Goal: Task Accomplishment & Management: Complete application form

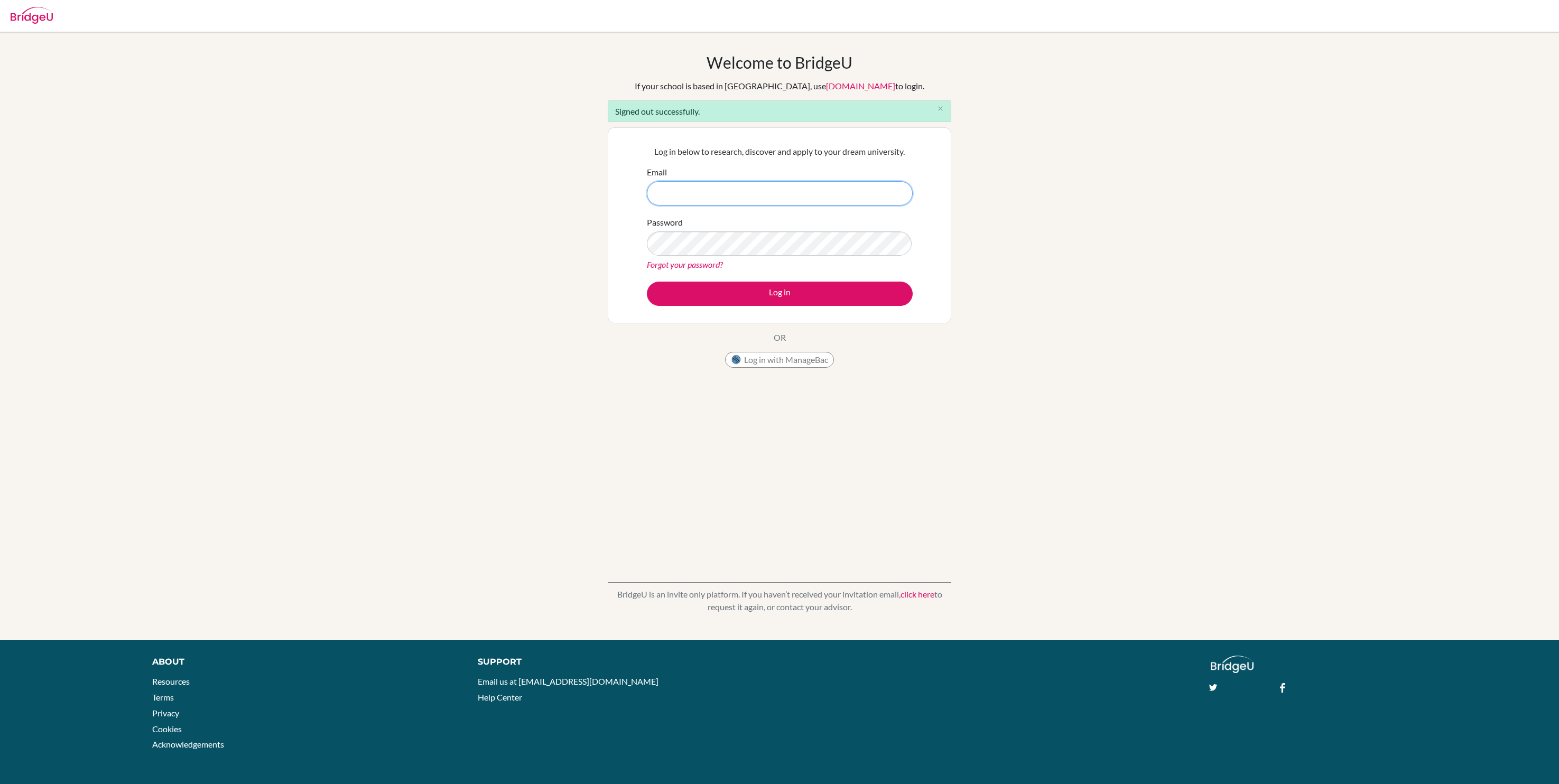
click at [757, 196] on input "Email" at bounding box center [779, 193] width 266 height 24
click at [754, 198] on input "Email" at bounding box center [779, 193] width 266 height 24
click at [714, 198] on input "Email" at bounding box center [779, 193] width 266 height 24
click at [714, 185] on input "Email" at bounding box center [779, 193] width 266 height 24
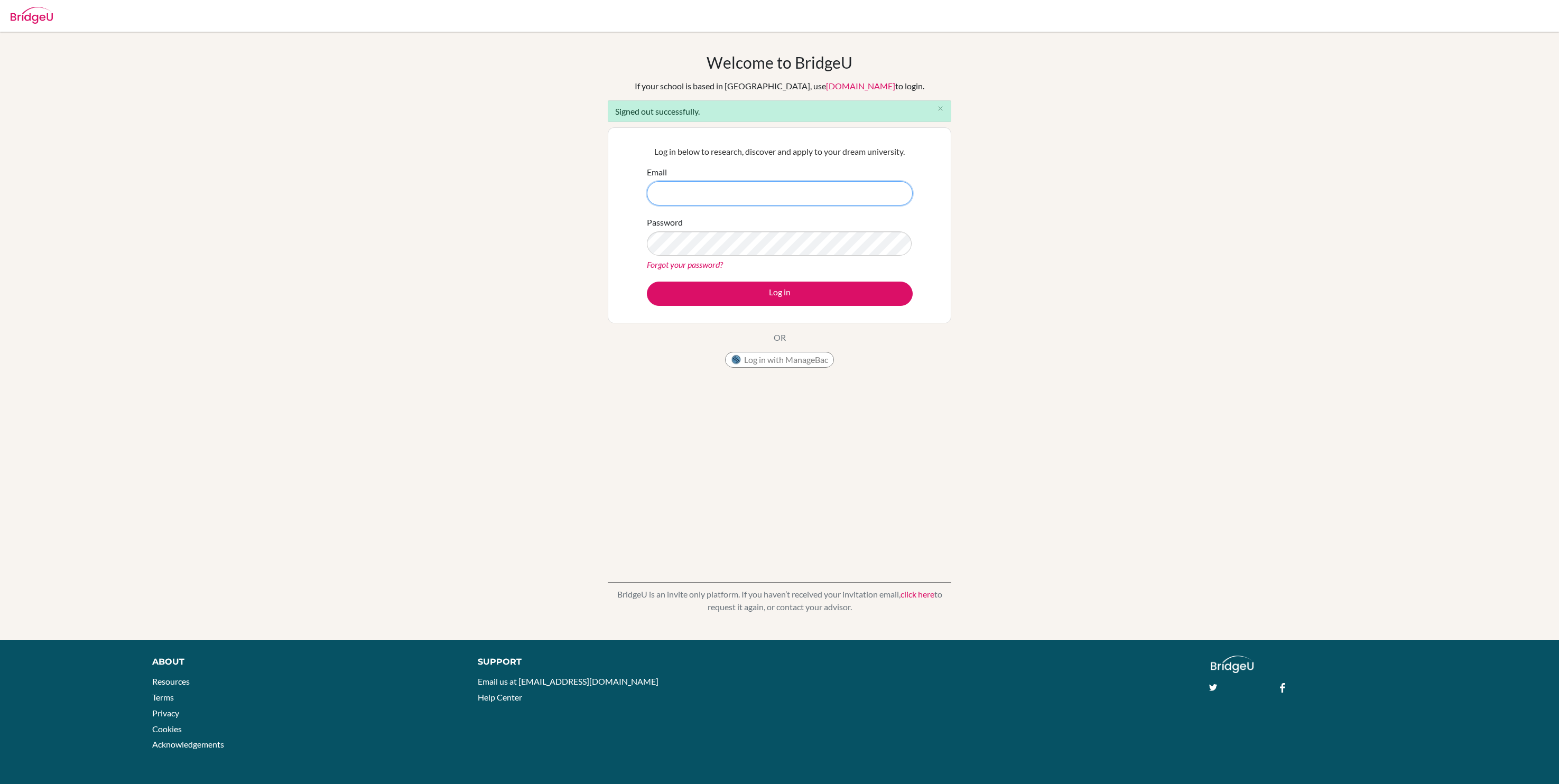
click at [809, 198] on input "Email" at bounding box center [779, 193] width 266 height 24
type input "[PERSON_NAME][EMAIL_ADDRESS][PERSON_NAME][DOMAIN_NAME]"
click at [825, 311] on div "Log in below to research, discover and apply to your dream university. Email [E…" at bounding box center [779, 225] width 279 height 174
click at [812, 294] on button "Log in" at bounding box center [779, 293] width 266 height 24
